Goal: Information Seeking & Learning: Find specific fact

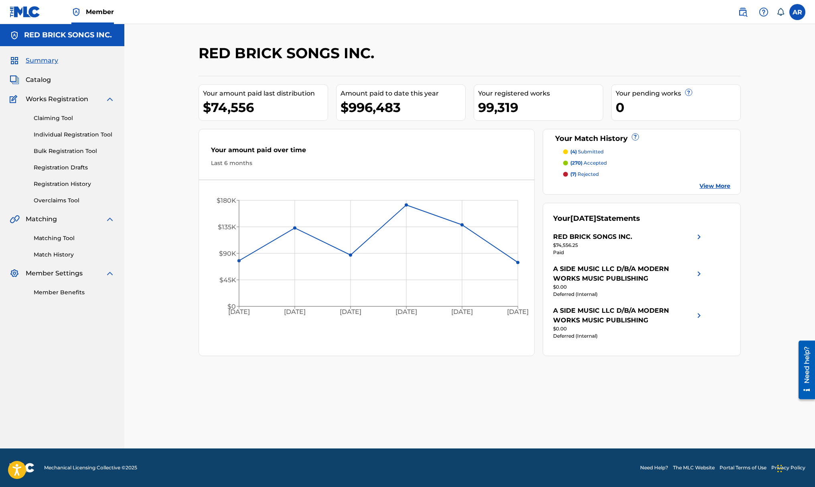
click at [38, 75] on span "Catalog" at bounding box center [38, 80] width 25 height 10
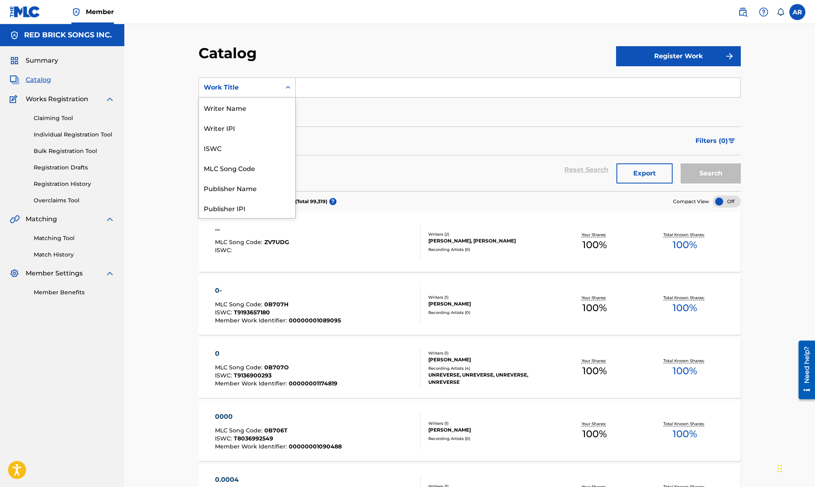
click at [242, 79] on div "Work Title" at bounding box center [247, 87] width 97 height 20
click at [244, 150] on div "Publisher Name" at bounding box center [247, 154] width 96 height 20
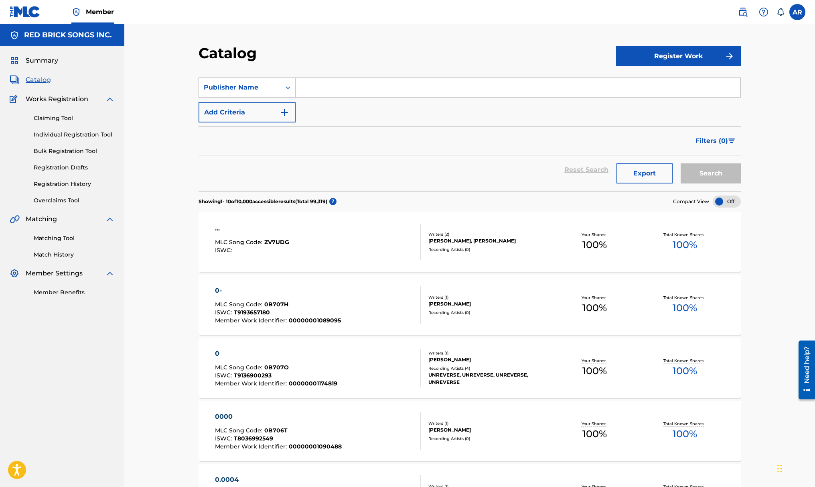
click at [335, 83] on input "Search Form" at bounding box center [518, 87] width 445 height 19
type input "werther"
click at [681, 163] on button "Search" at bounding box center [711, 173] width 60 height 20
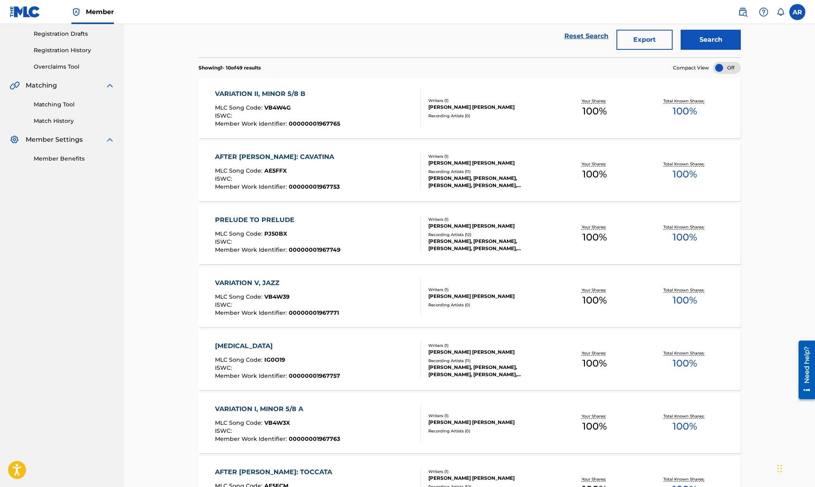
scroll to position [405, 0]
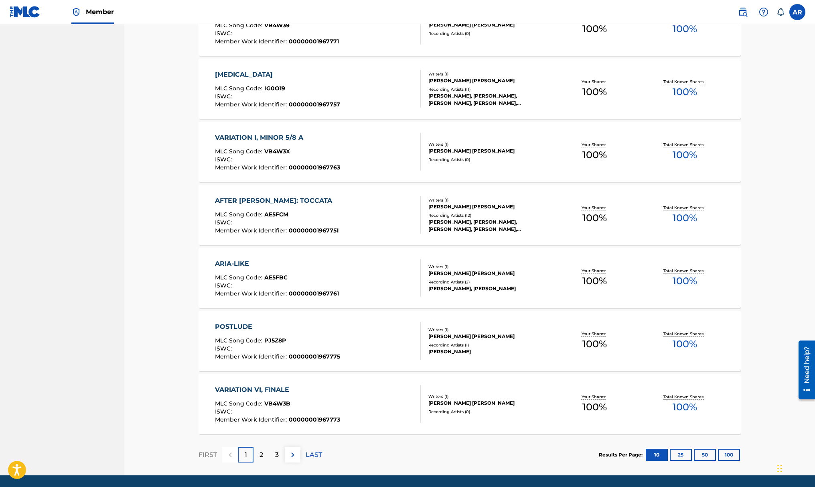
click at [259, 455] on div "2" at bounding box center [262, 455] width 16 height 16
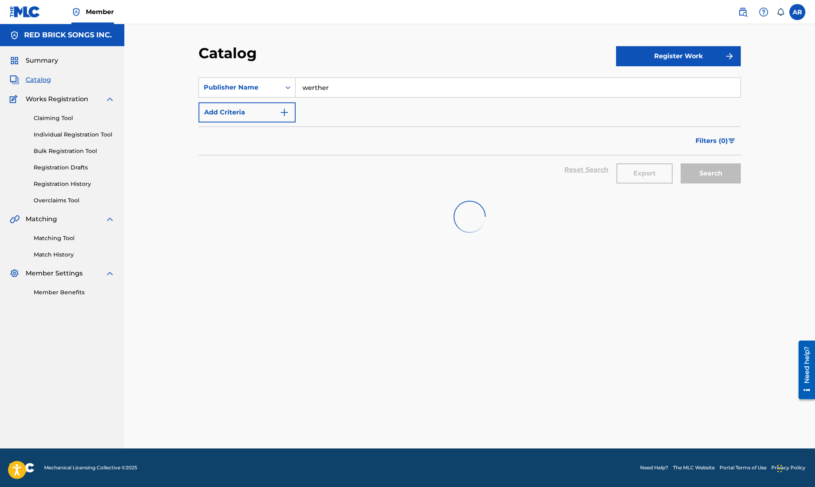
scroll to position [0, 0]
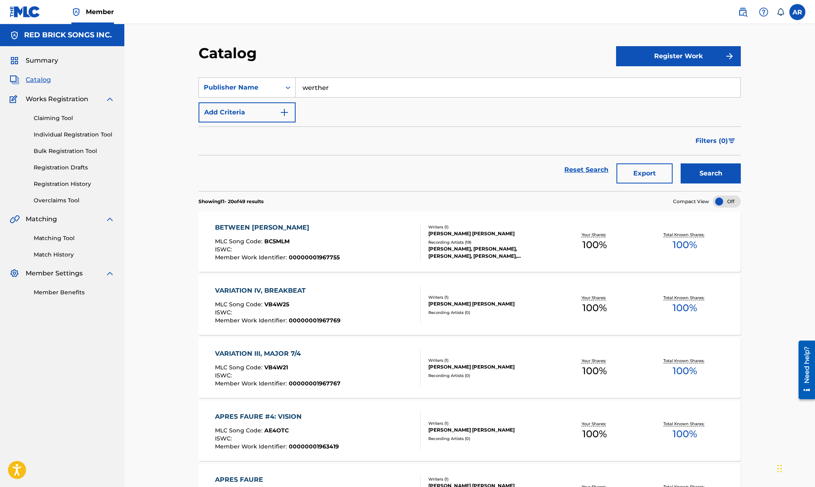
click at [353, 256] on div "BETWEEN BACH MLC Song Code : BC5MLM ISWC : Member Work Identifier : 00000001967…" at bounding box center [318, 242] width 206 height 38
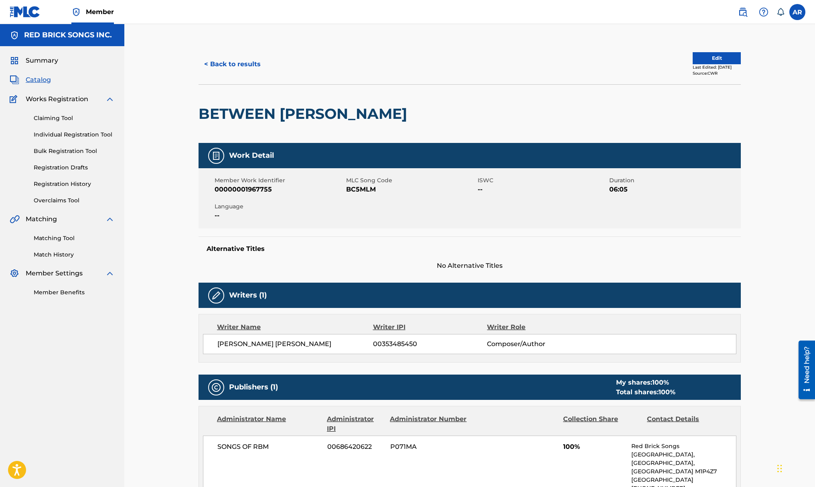
click at [299, 343] on span "[PERSON_NAME] [PERSON_NAME]" at bounding box center [295, 344] width 156 height 10
copy div "[PERSON_NAME] [PERSON_NAME]"
click at [233, 59] on button "< Back to results" at bounding box center [233, 64] width 68 height 20
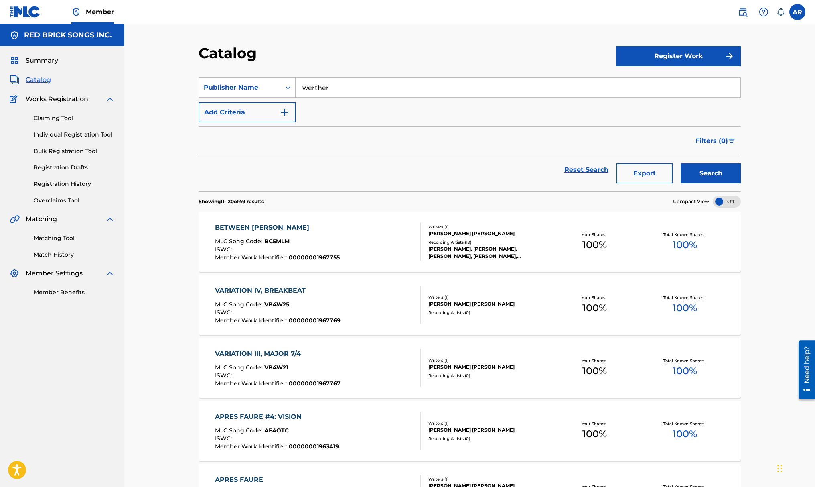
scroll to position [6, 0]
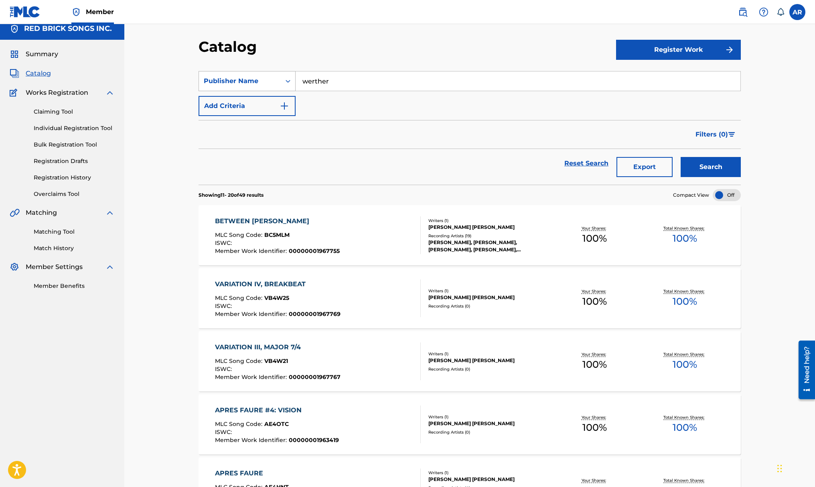
click at [262, 81] on div "Publisher Name" at bounding box center [240, 81] width 72 height 10
click at [242, 122] on div "Writer Name" at bounding box center [247, 121] width 96 height 20
click at [370, 72] on input "Search Form" at bounding box center [518, 80] width 445 height 19
paste input "[PERSON_NAME] [PERSON_NAME]"
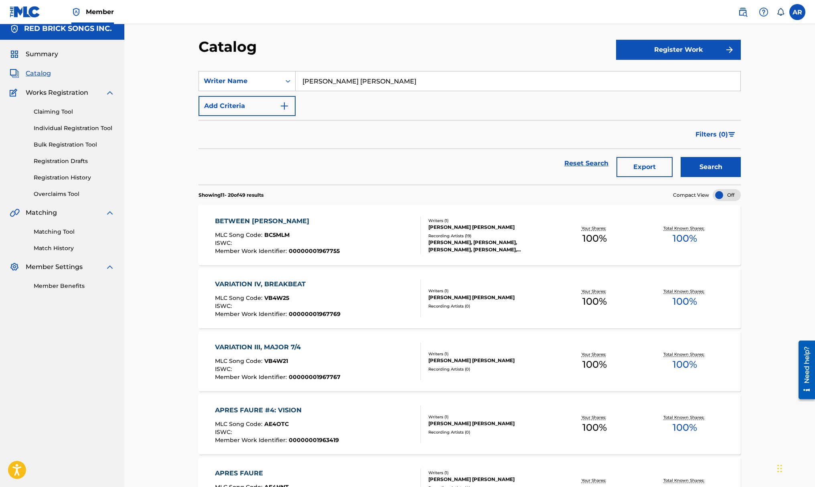
type input "[PERSON_NAME] [PERSON_NAME]"
click at [681, 157] on button "Search" at bounding box center [711, 167] width 60 height 20
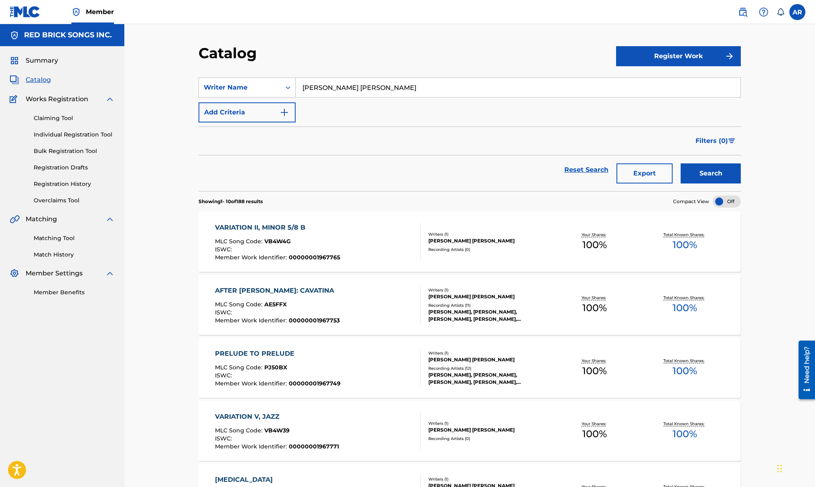
click at [376, 245] on div "VARIATION II, MINOR 5/8 B MLC Song Code : VB4W4G ISWC : Member Work Identifier …" at bounding box center [318, 242] width 206 height 38
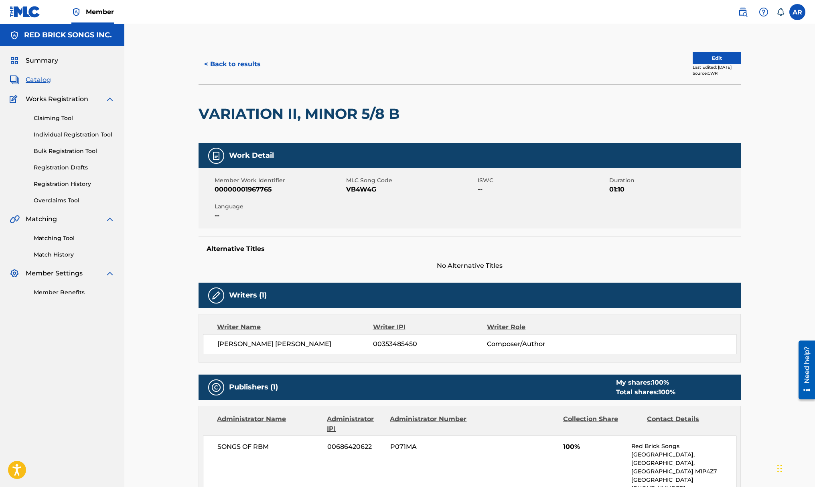
click at [211, 61] on button "< Back to results" at bounding box center [233, 64] width 68 height 20
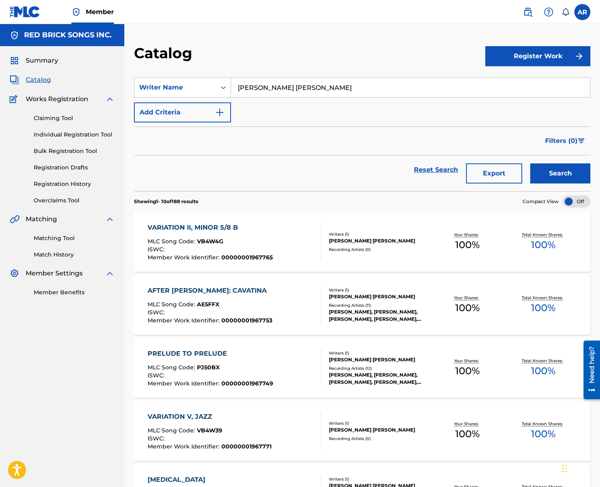
click at [305, 89] on input "[PERSON_NAME] [PERSON_NAME]" at bounding box center [410, 87] width 359 height 19
type input "[PERSON_NAME]"
click at [171, 116] on button "Add Criteria" at bounding box center [182, 112] width 97 height 20
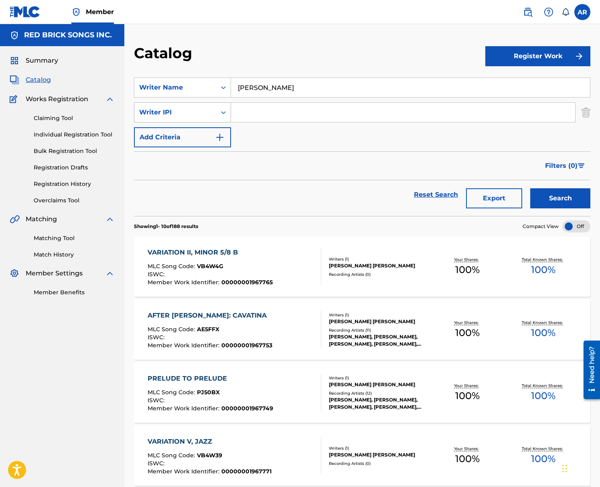
click at [191, 117] on div "Writer IPI" at bounding box center [175, 112] width 82 height 15
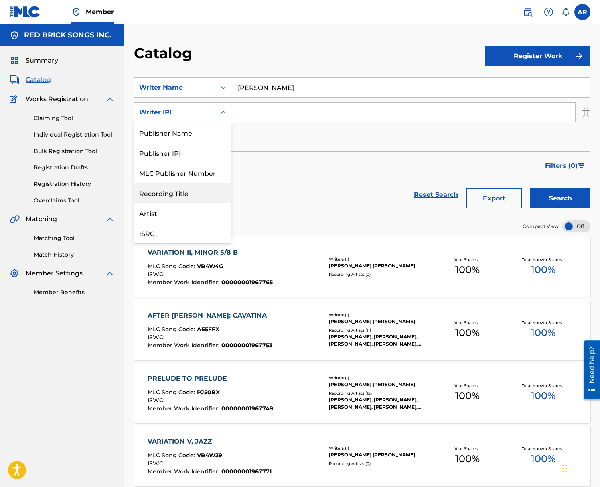
click at [168, 193] on div "Recording Title" at bounding box center [182, 193] width 96 height 20
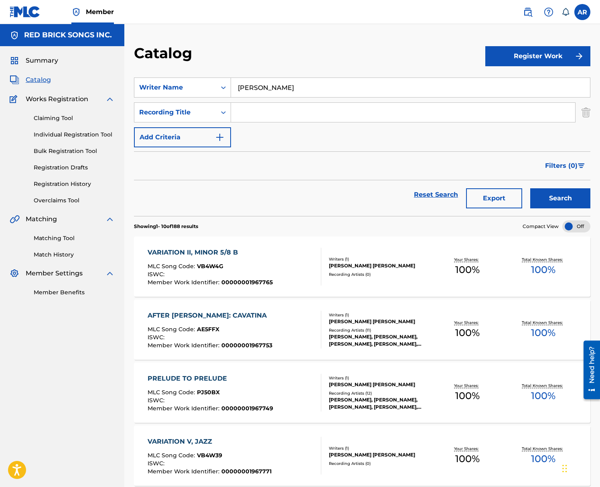
click at [274, 112] on input "Search Form" at bounding box center [403, 112] width 344 height 19
click at [530, 188] on button "Search" at bounding box center [560, 198] width 60 height 20
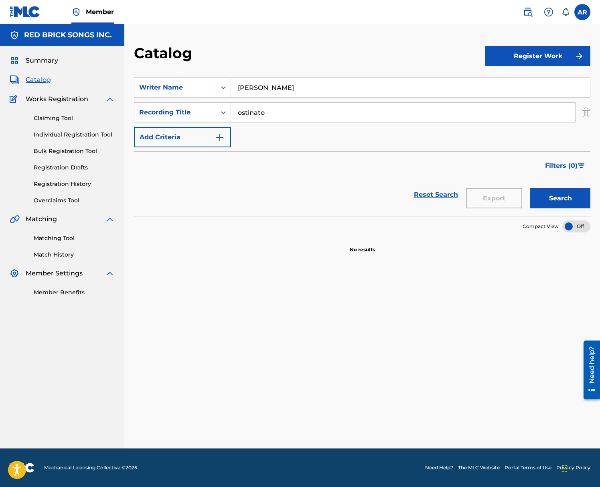
click at [381, 115] on input "ostinato" at bounding box center [403, 112] width 344 height 19
click at [530, 188] on button "Search" at bounding box center [560, 198] width 60 height 20
click at [298, 114] on input "pastorale" at bounding box center [403, 112] width 344 height 19
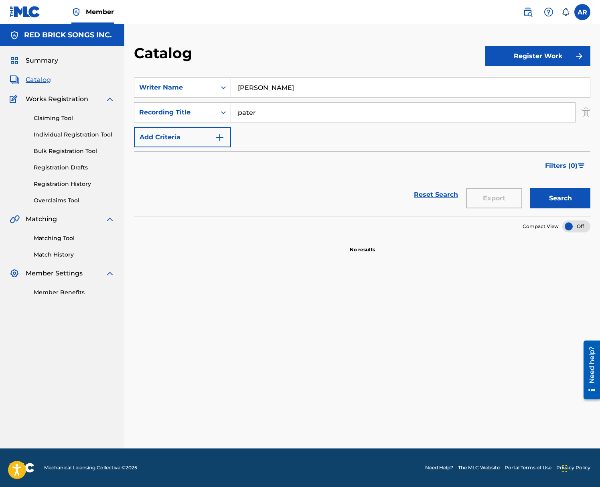
click at [530, 188] on button "Search" at bounding box center [560, 198] width 60 height 20
click at [287, 113] on input "pater" at bounding box center [403, 112] width 344 height 19
type input "rock n roll"
click at [530, 188] on button "Search" at bounding box center [560, 198] width 60 height 20
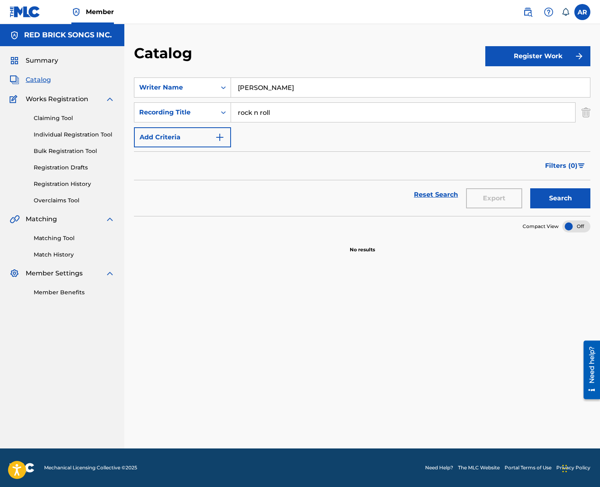
click at [282, 112] on input "rock n roll" at bounding box center [403, 112] width 344 height 19
click at [276, 90] on input "[PERSON_NAME]" at bounding box center [410, 87] width 359 height 19
type input "[PERSON_NAME]"
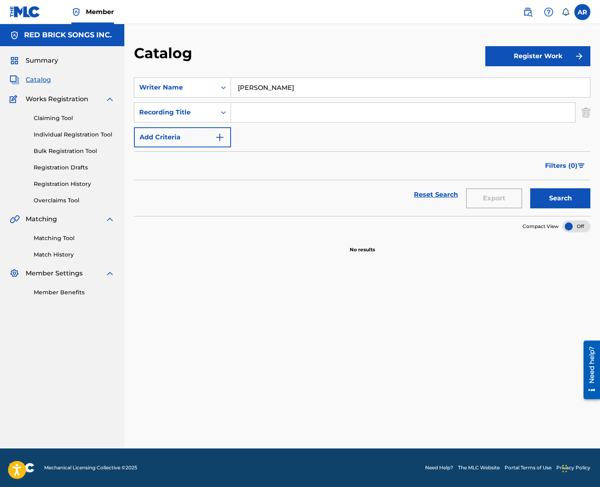
click at [273, 123] on div "SearchWithCriteriadc534f8e-ff83-484e-a0dc-232eb6d21a8a Writer Name [PERSON_NAME…" at bounding box center [362, 112] width 457 height 70
click at [259, 115] on input "Search Form" at bounding box center [403, 112] width 344 height 19
click at [530, 188] on button "Search" at bounding box center [560, 198] width 60 height 20
click at [259, 115] on input "rock" at bounding box center [403, 112] width 344 height 19
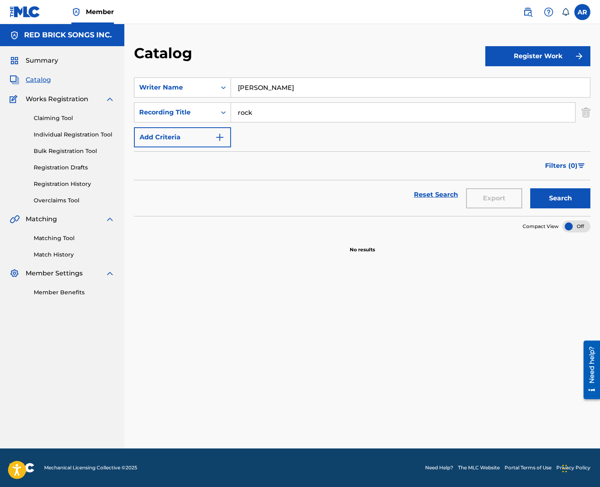
click at [259, 115] on input "rock" at bounding box center [403, 112] width 344 height 19
click at [530, 188] on button "Search" at bounding box center [560, 198] width 60 height 20
click at [262, 113] on input "rondo" at bounding box center [403, 112] width 344 height 19
click at [530, 188] on button "Search" at bounding box center [560, 198] width 60 height 20
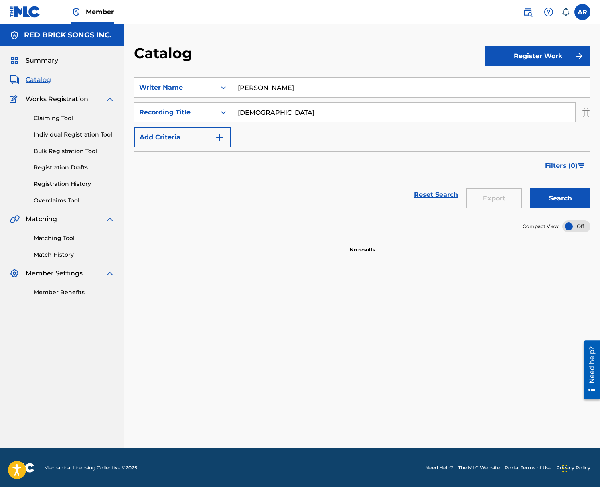
click at [262, 113] on input "[DEMOGRAPHIC_DATA]" at bounding box center [403, 112] width 344 height 19
click at [530, 188] on button "Search" at bounding box center [560, 198] width 60 height 20
click at [262, 113] on input "skating" at bounding box center [403, 112] width 344 height 19
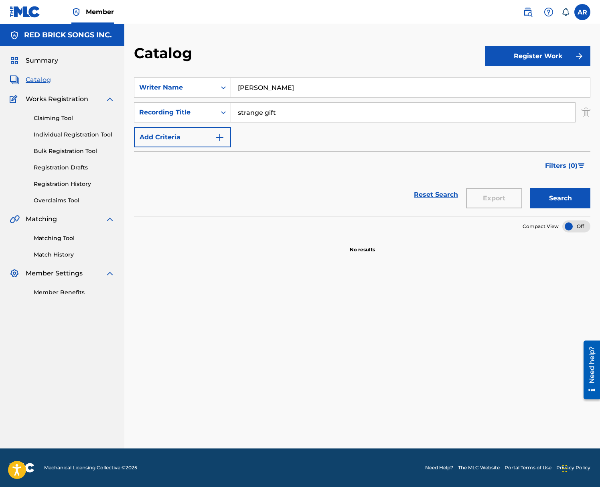
click at [530, 188] on button "Search" at bounding box center [560, 198] width 60 height 20
click at [280, 108] on input "strange gift" at bounding box center [403, 112] width 344 height 19
click at [530, 188] on button "Search" at bounding box center [560, 198] width 60 height 20
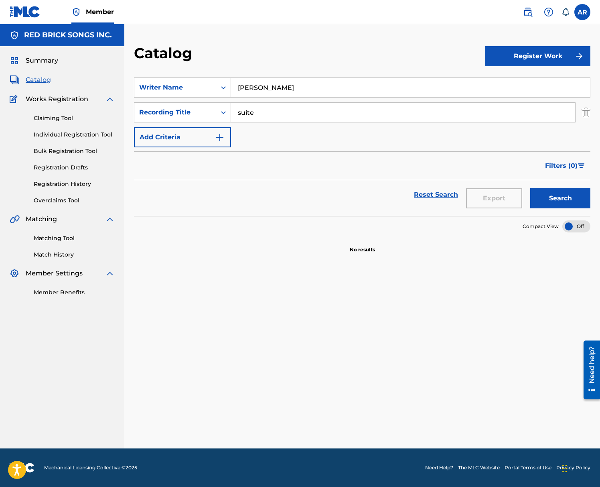
click at [293, 114] on input "suite" at bounding box center [403, 112] width 344 height 19
click at [530, 188] on button "Search" at bounding box center [560, 198] width 60 height 20
click at [276, 116] on input "squirelz" at bounding box center [403, 112] width 344 height 19
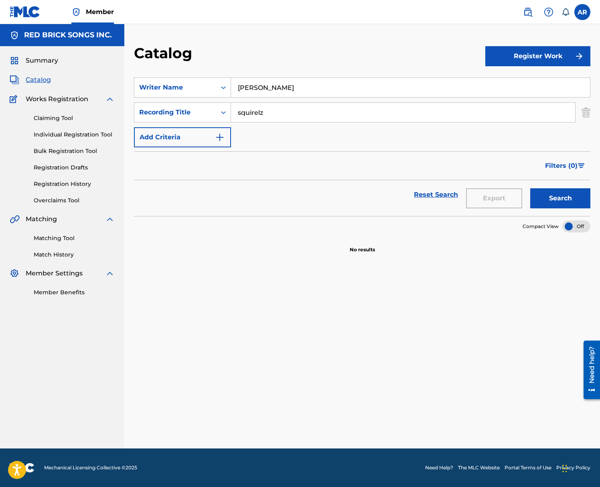
click at [276, 116] on input "squirelz" at bounding box center [403, 112] width 344 height 19
click at [530, 188] on button "Search" at bounding box center [560, 198] width 60 height 20
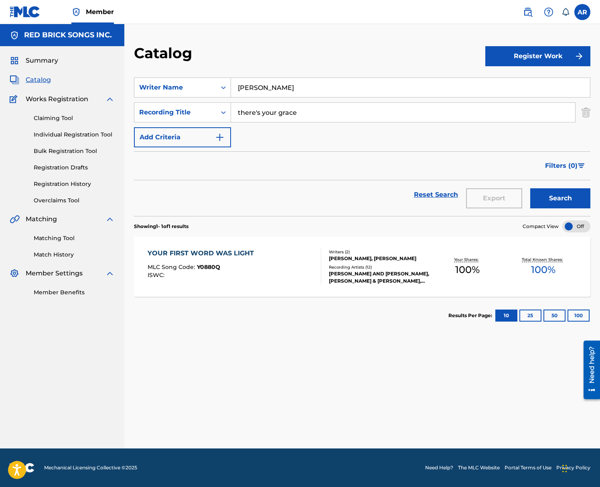
click at [307, 114] on input "there's your grace" at bounding box center [403, 112] width 344 height 19
click at [530, 188] on button "Search" at bounding box center [560, 198] width 60 height 20
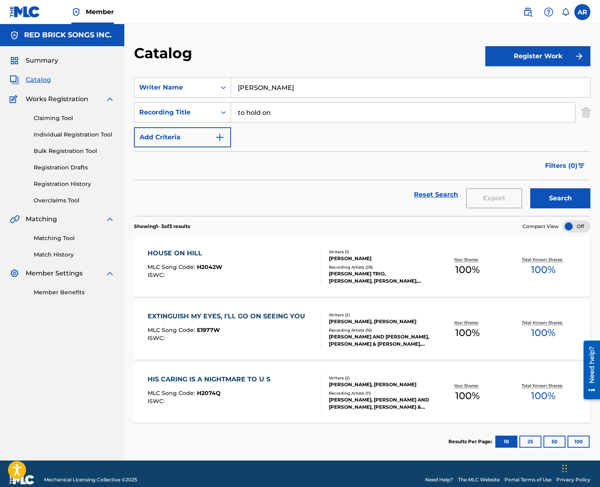
click at [307, 114] on input "to hold on" at bounding box center [403, 112] width 344 height 19
click at [530, 188] on button "Search" at bounding box center [560, 198] width 60 height 20
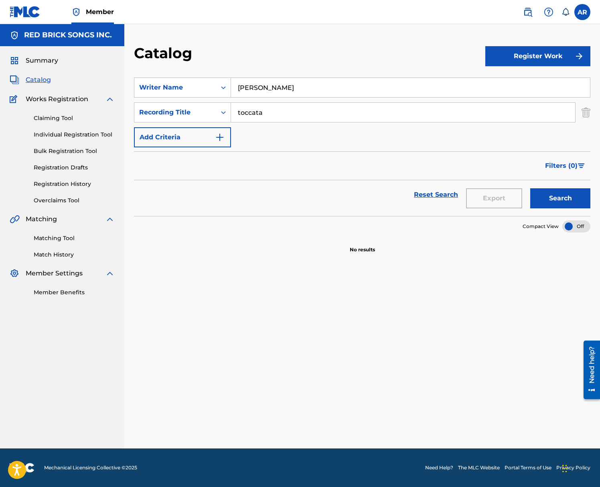
click at [307, 114] on input "toccata" at bounding box center [403, 112] width 344 height 19
click at [530, 188] on button "Search" at bounding box center [560, 198] width 60 height 20
click at [263, 109] on input "middle game" at bounding box center [403, 112] width 344 height 19
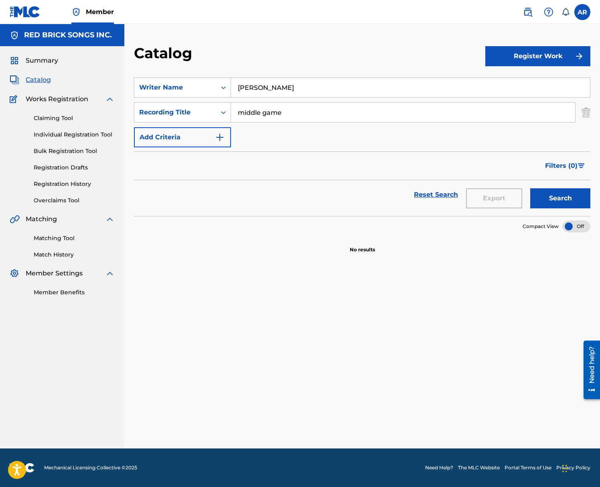
click at [263, 109] on input "middle game" at bounding box center [403, 112] width 344 height 19
click at [530, 188] on button "Search" at bounding box center [560, 198] width 60 height 20
click at [263, 109] on input "uncertainty" at bounding box center [403, 112] width 344 height 19
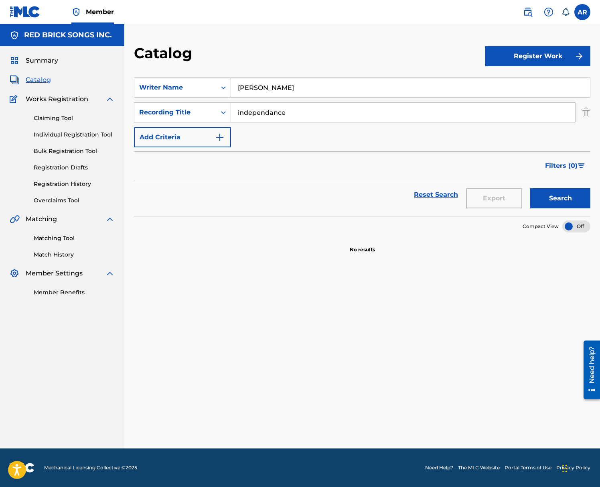
click at [530, 188] on button "Search" at bounding box center [560, 198] width 60 height 20
click at [268, 112] on input "independance" at bounding box center [403, 112] width 344 height 19
click at [530, 188] on button "Search" at bounding box center [560, 198] width 60 height 20
click at [305, 116] on input "independence" at bounding box center [403, 112] width 344 height 19
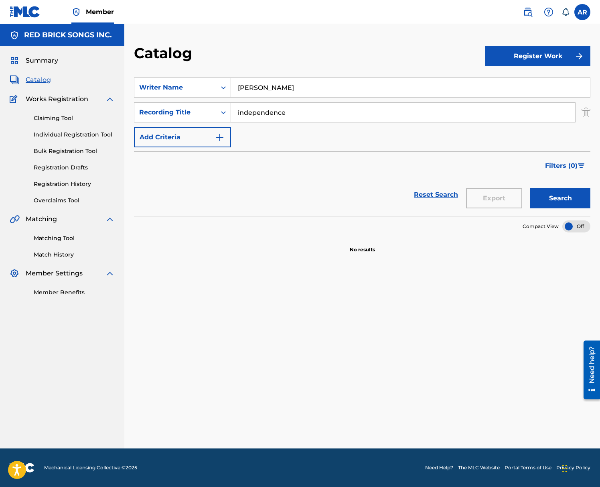
click at [305, 116] on input "independence" at bounding box center [403, 112] width 344 height 19
type input "entre ombre"
click at [530, 188] on button "Search" at bounding box center [560, 198] width 60 height 20
